Goal: Task Accomplishment & Management: Complete application form

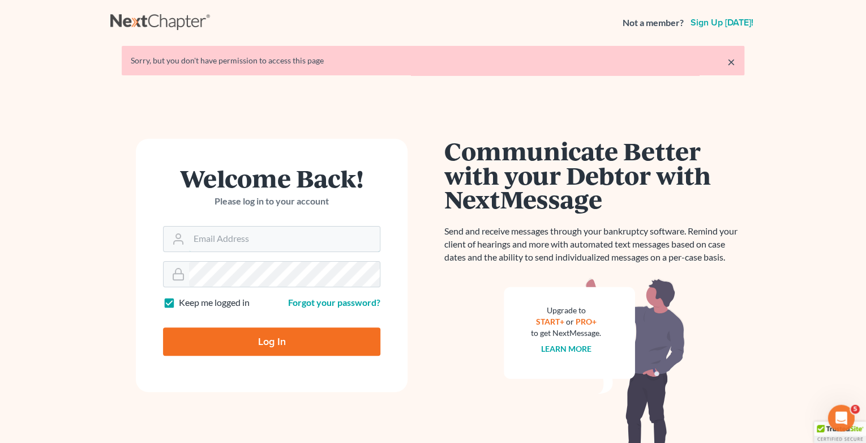
type input "[EMAIL_ADDRESS][DOMAIN_NAME]"
click at [298, 340] on input "Log In" at bounding box center [271, 341] width 217 height 28
type input "Thinking..."
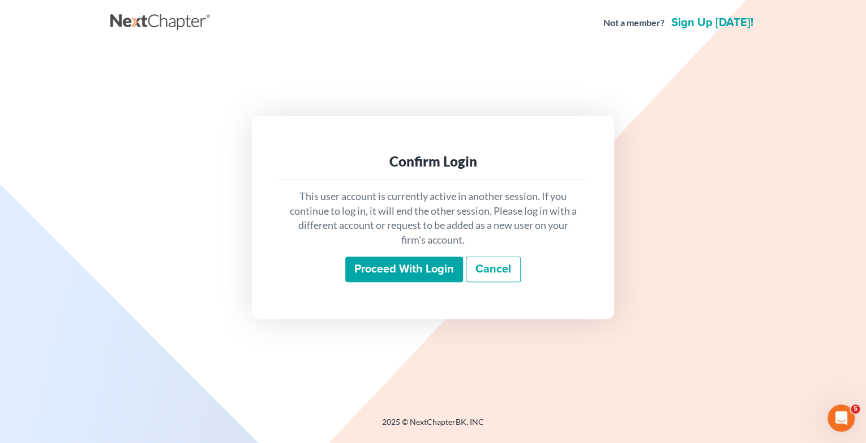
click at [375, 268] on input "Proceed with login" at bounding box center [404, 270] width 118 height 26
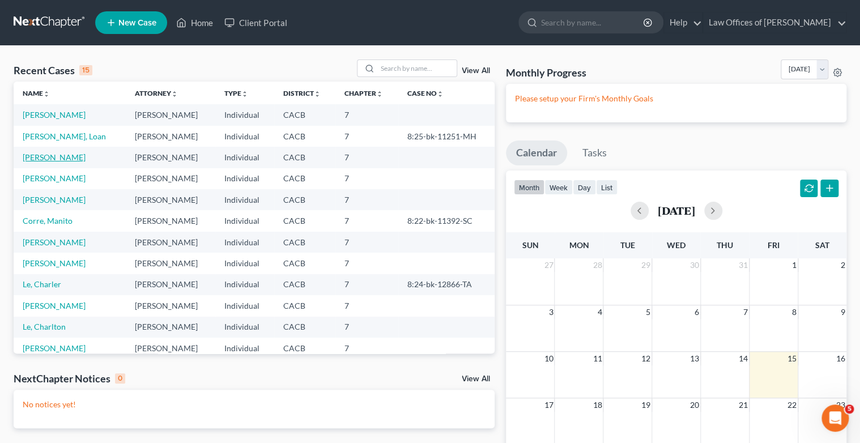
click at [57, 157] on link "[PERSON_NAME]" at bounding box center [54, 157] width 63 height 10
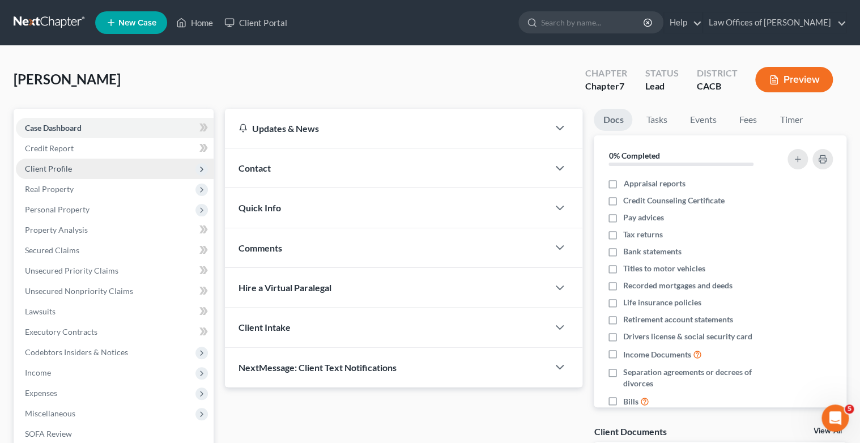
click at [68, 166] on span "Client Profile" at bounding box center [48, 169] width 47 height 10
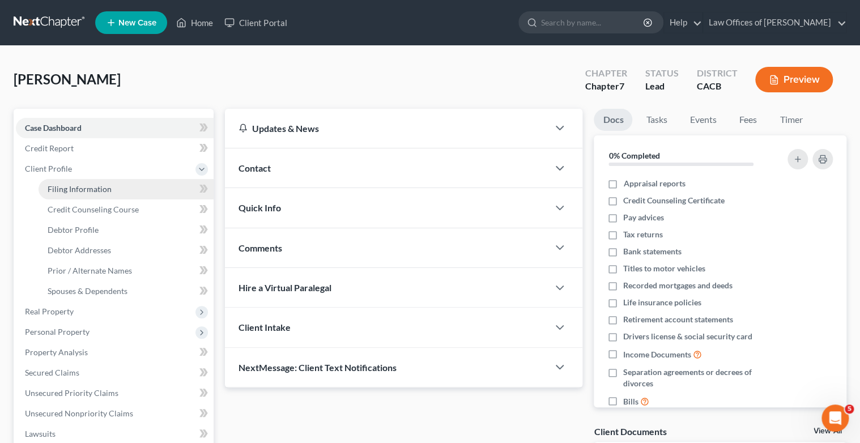
click at [97, 188] on span "Filing Information" at bounding box center [80, 189] width 64 height 10
select select "1"
select select "0"
select select "4"
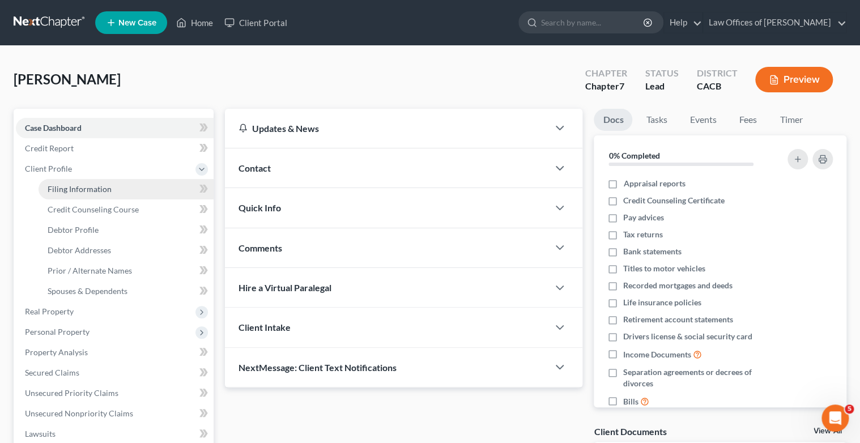
select select "1"
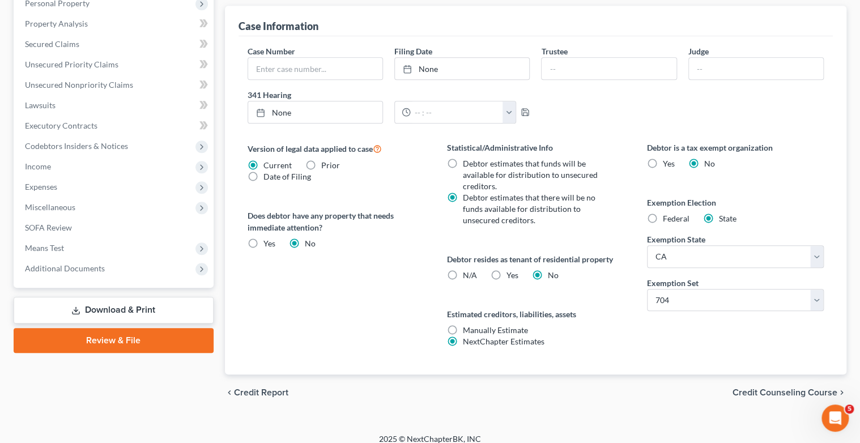
scroll to position [337, 0]
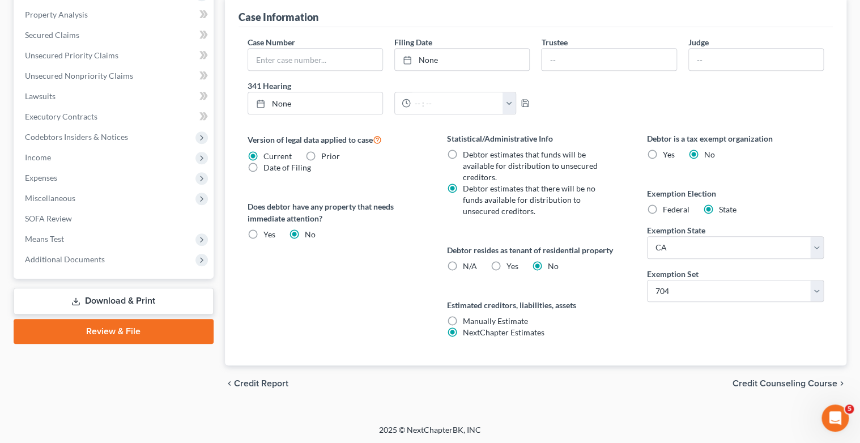
click at [757, 381] on span "Credit Counseling Course" at bounding box center [784, 383] width 105 height 9
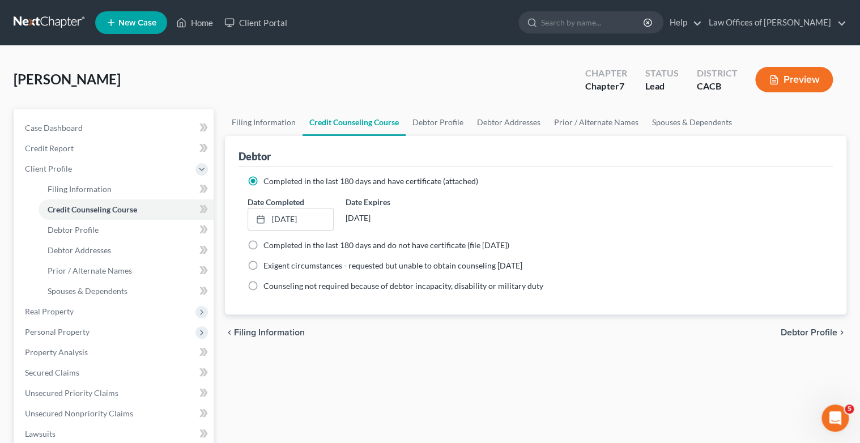
click at [805, 328] on span "Debtor Profile" at bounding box center [808, 332] width 57 height 9
select select "0"
